Goal: Find specific page/section: Find specific page/section

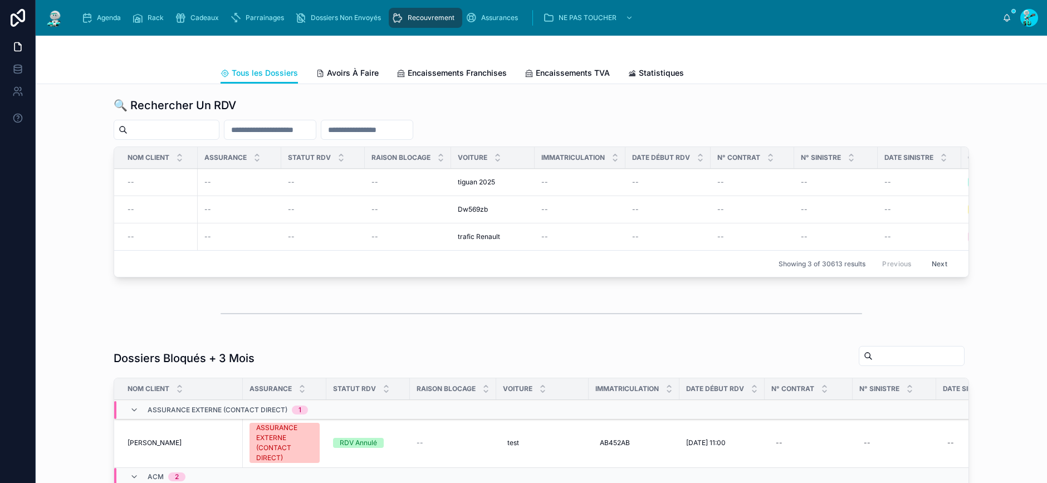
drag, startPoint x: 386, startPoint y: 130, endPoint x: 394, endPoint y: 132, distance: 8.0
click at [386, 130] on input "text" at bounding box center [366, 130] width 91 height 16
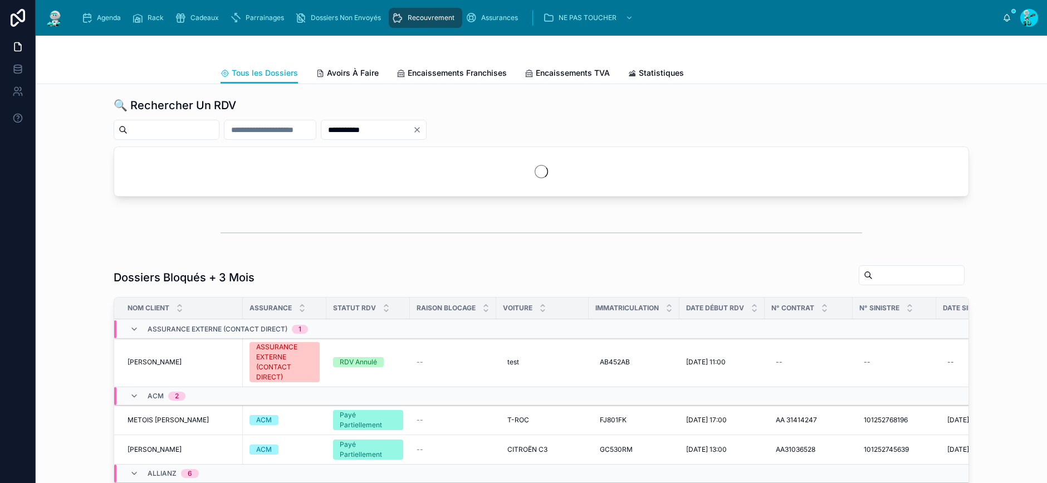
type input "**********"
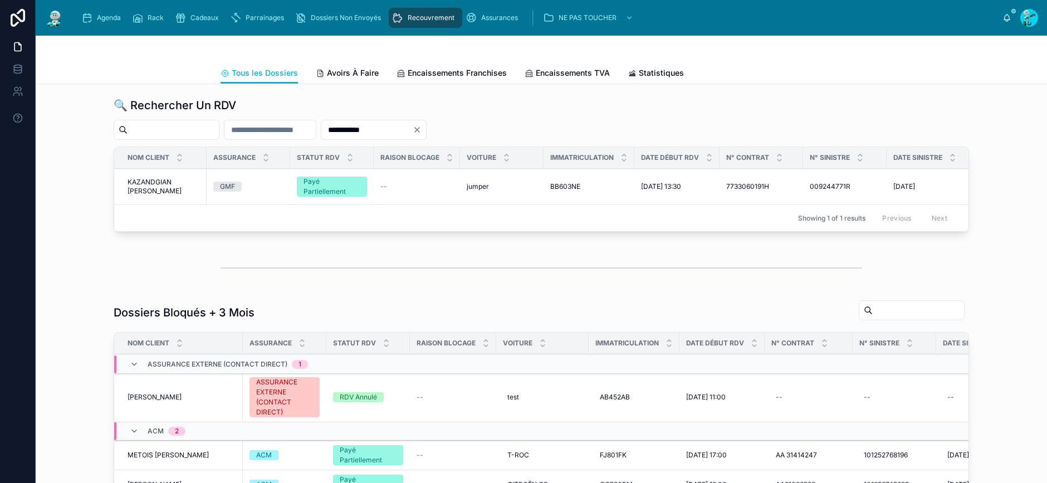
click at [165, 183] on span "KAZANDGIAN [PERSON_NAME]" at bounding box center [164, 187] width 72 height 18
